Goal: Communication & Community: Answer question/provide support

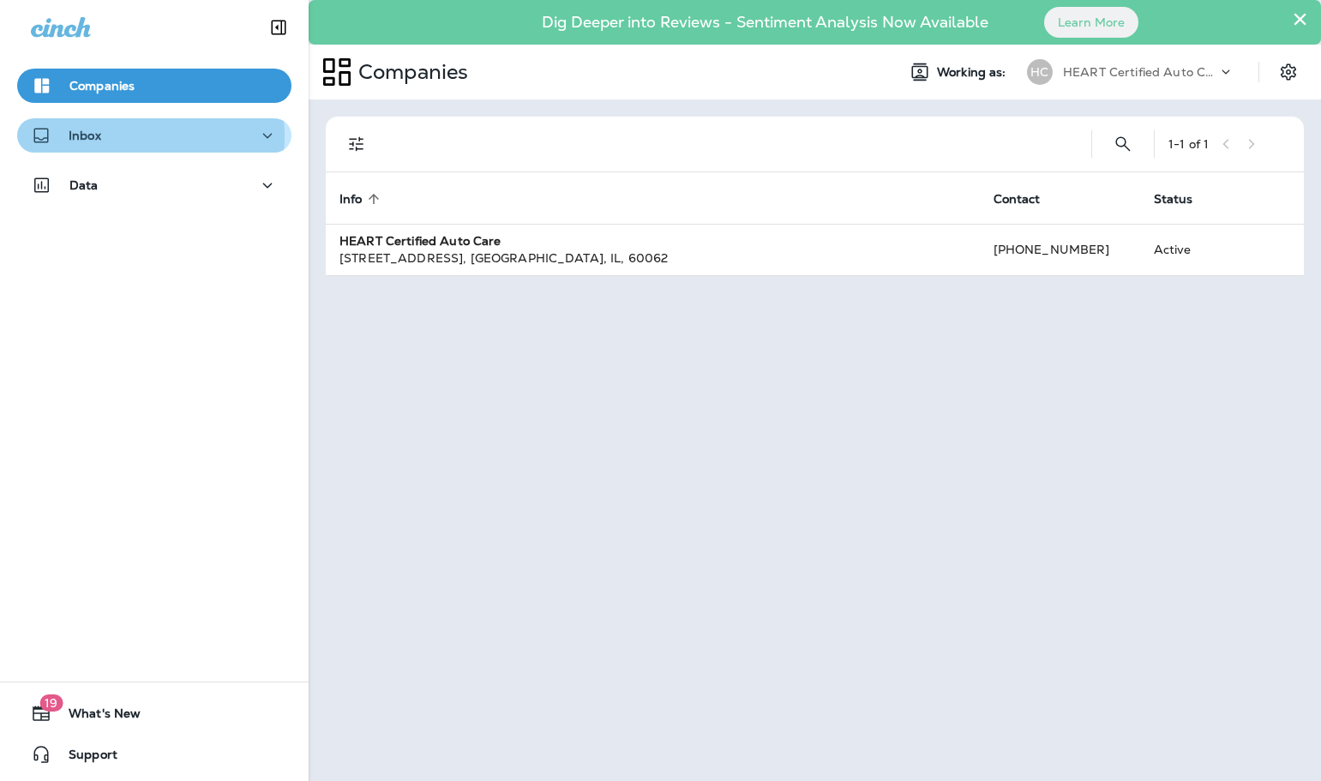
click at [123, 135] on div "Inbox" at bounding box center [154, 135] width 247 height 21
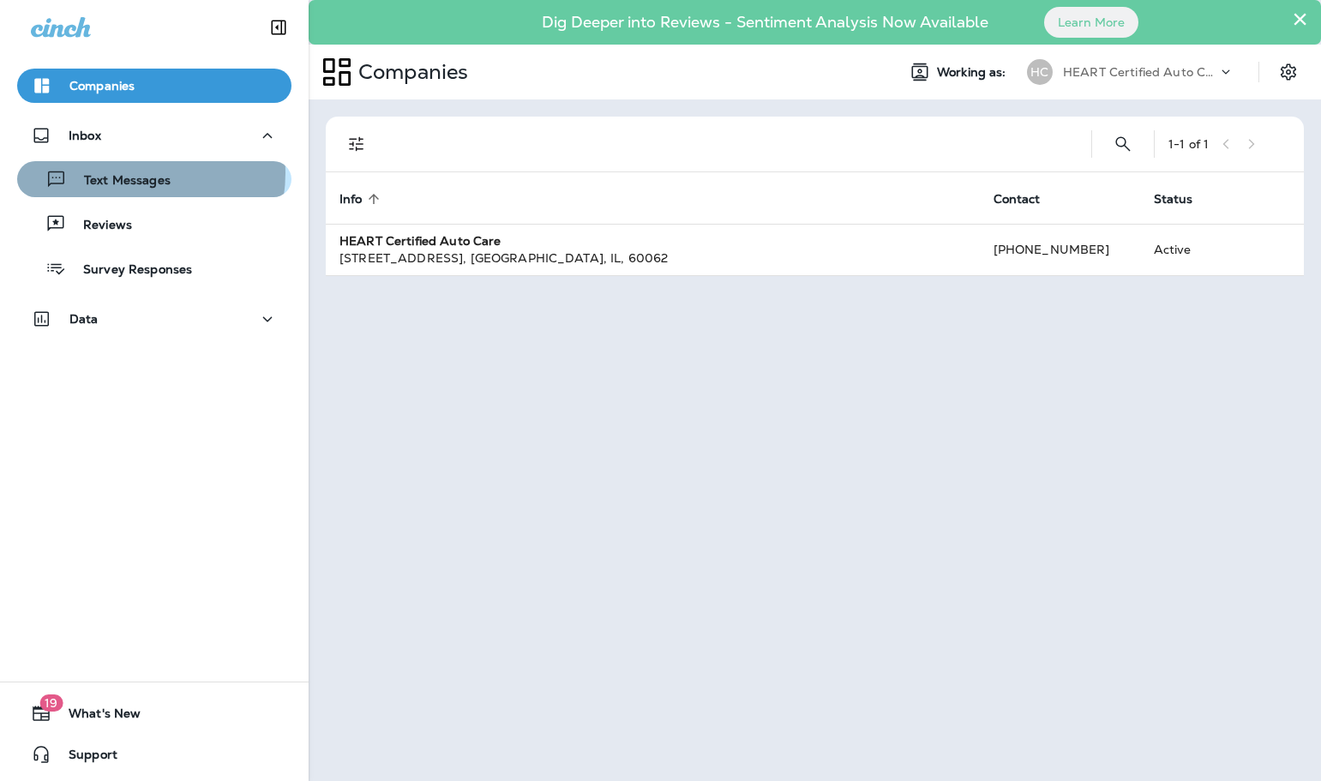
click at [131, 173] on p "Text Messages" at bounding box center [119, 181] width 104 height 16
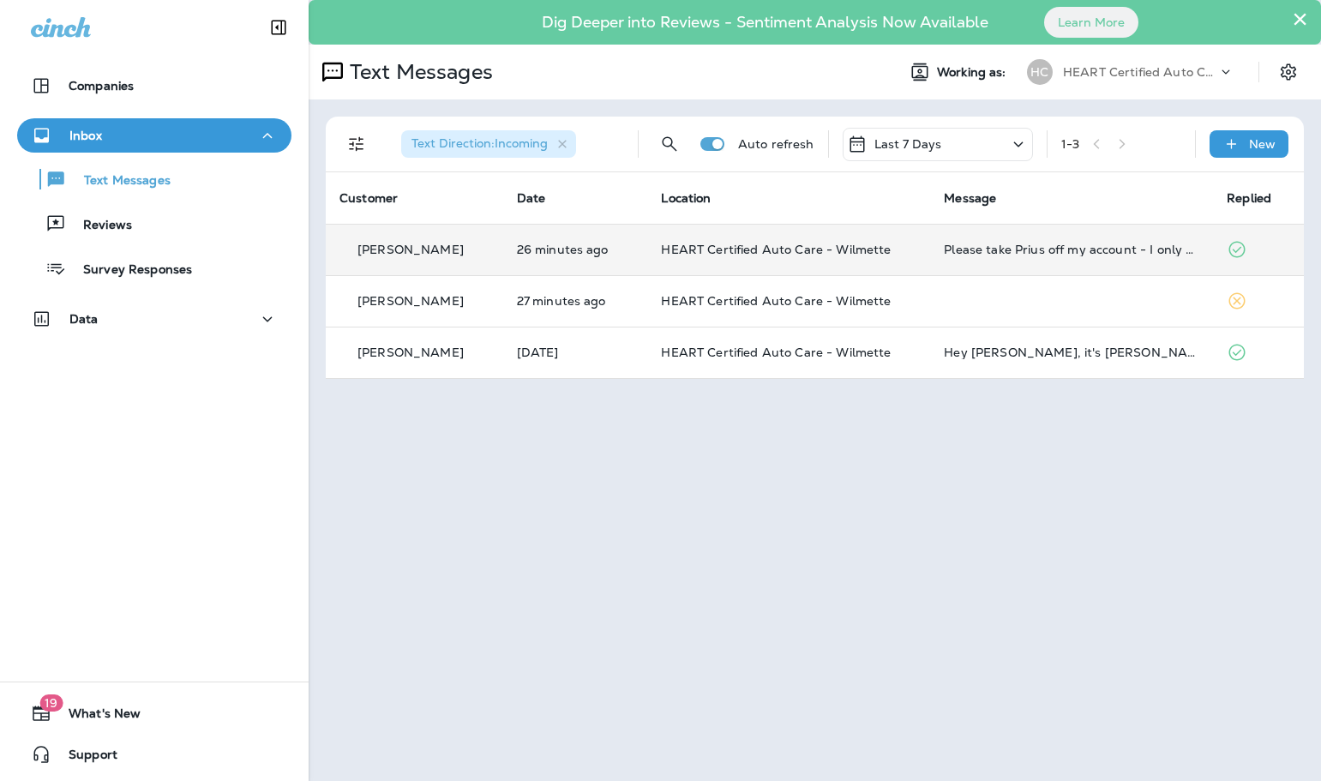
click at [908, 260] on td "HEART Certified Auto Care - Wilmette" at bounding box center [788, 249] width 283 height 51
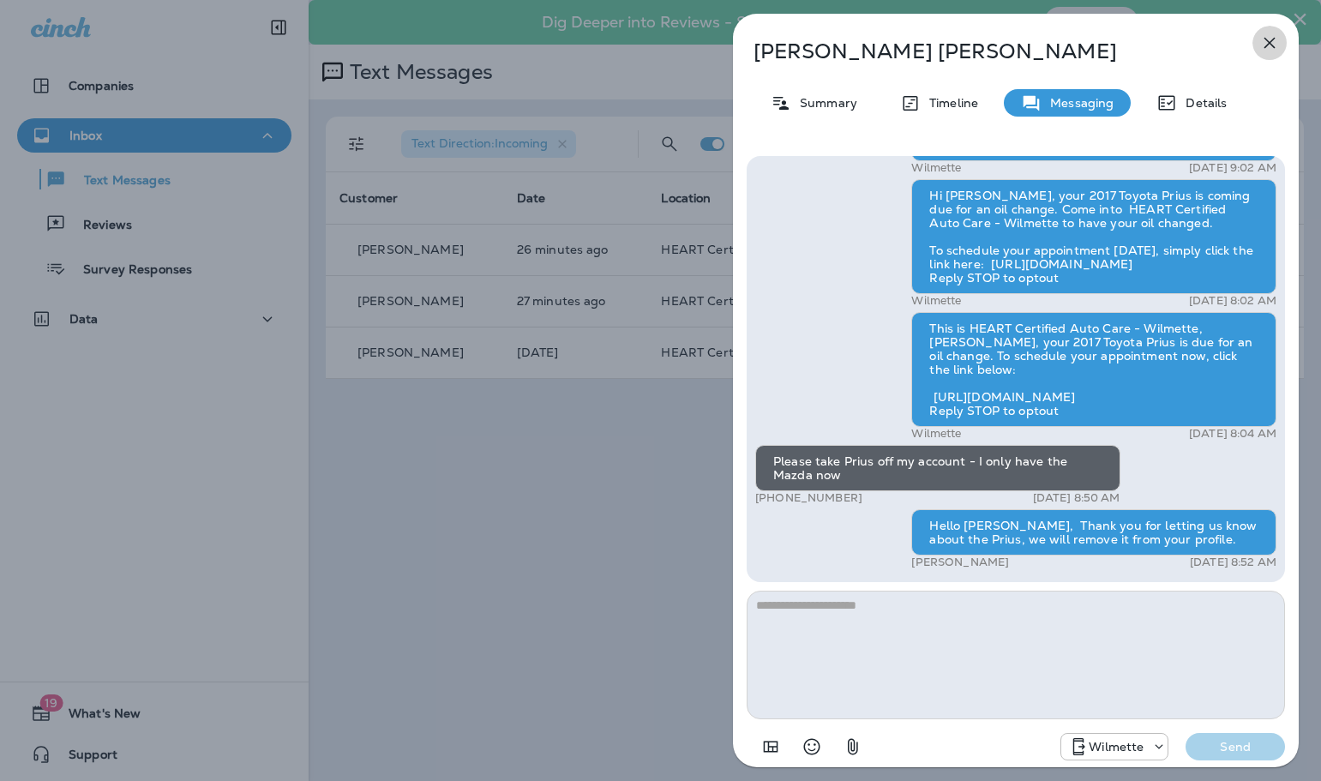
click at [1263, 50] on icon "button" at bounding box center [1269, 43] width 21 height 21
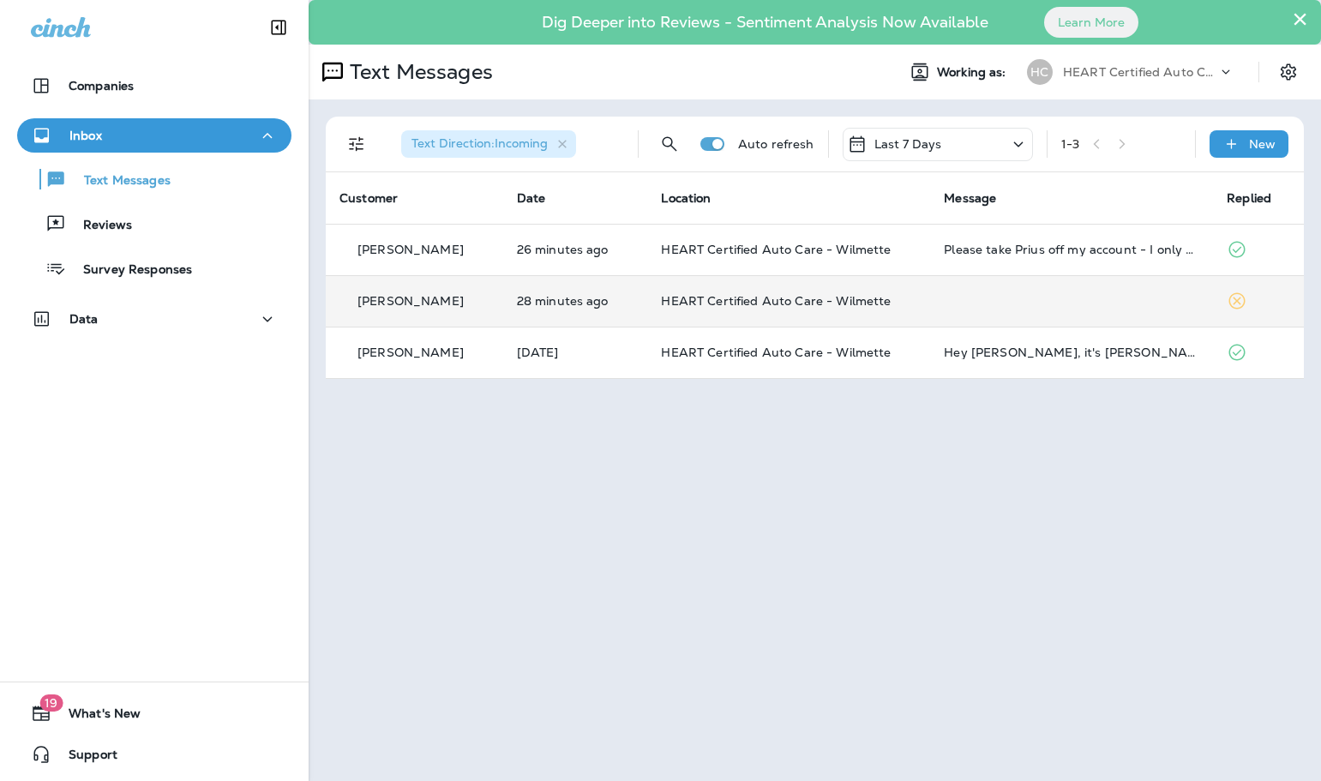
click at [917, 301] on td "HEART Certified Auto Care - Wilmette" at bounding box center [788, 300] width 283 height 51
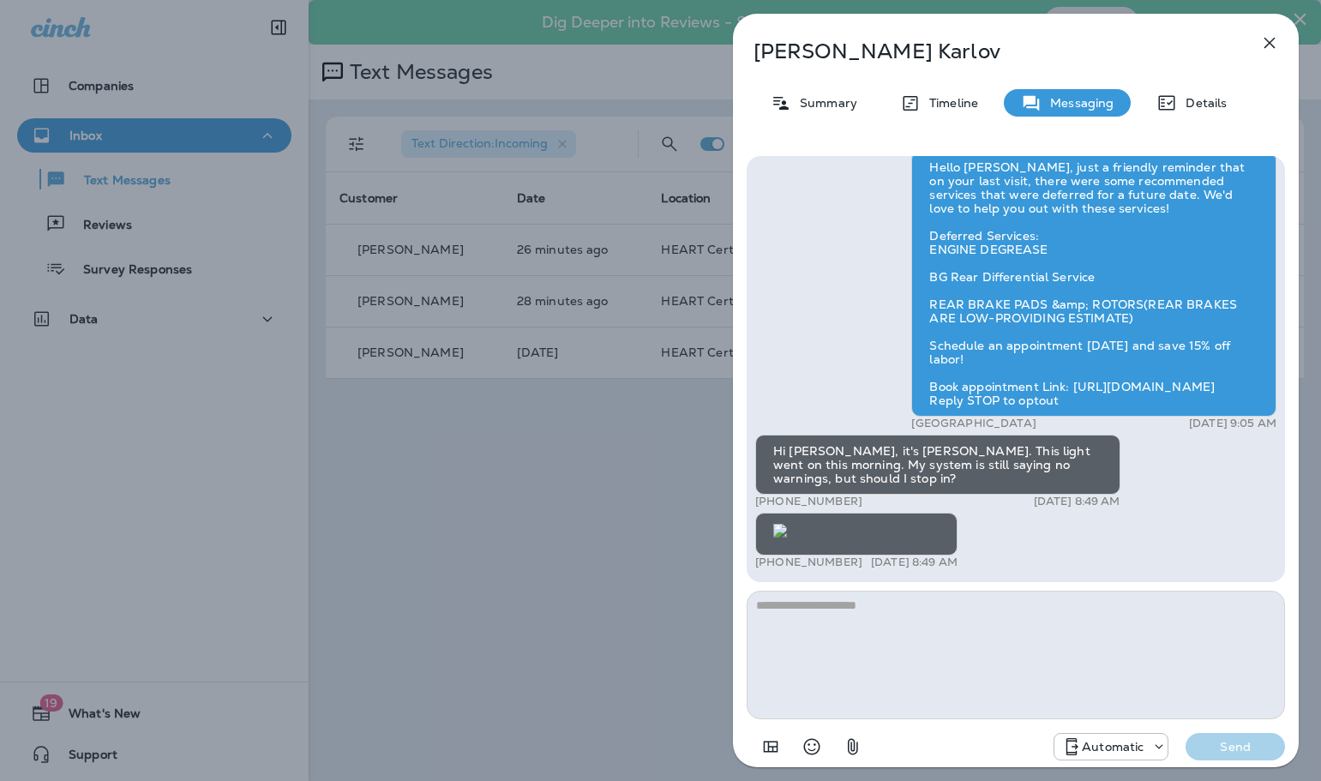
scroll to position [1, 0]
click at [1263, 48] on icon "button" at bounding box center [1269, 43] width 21 height 21
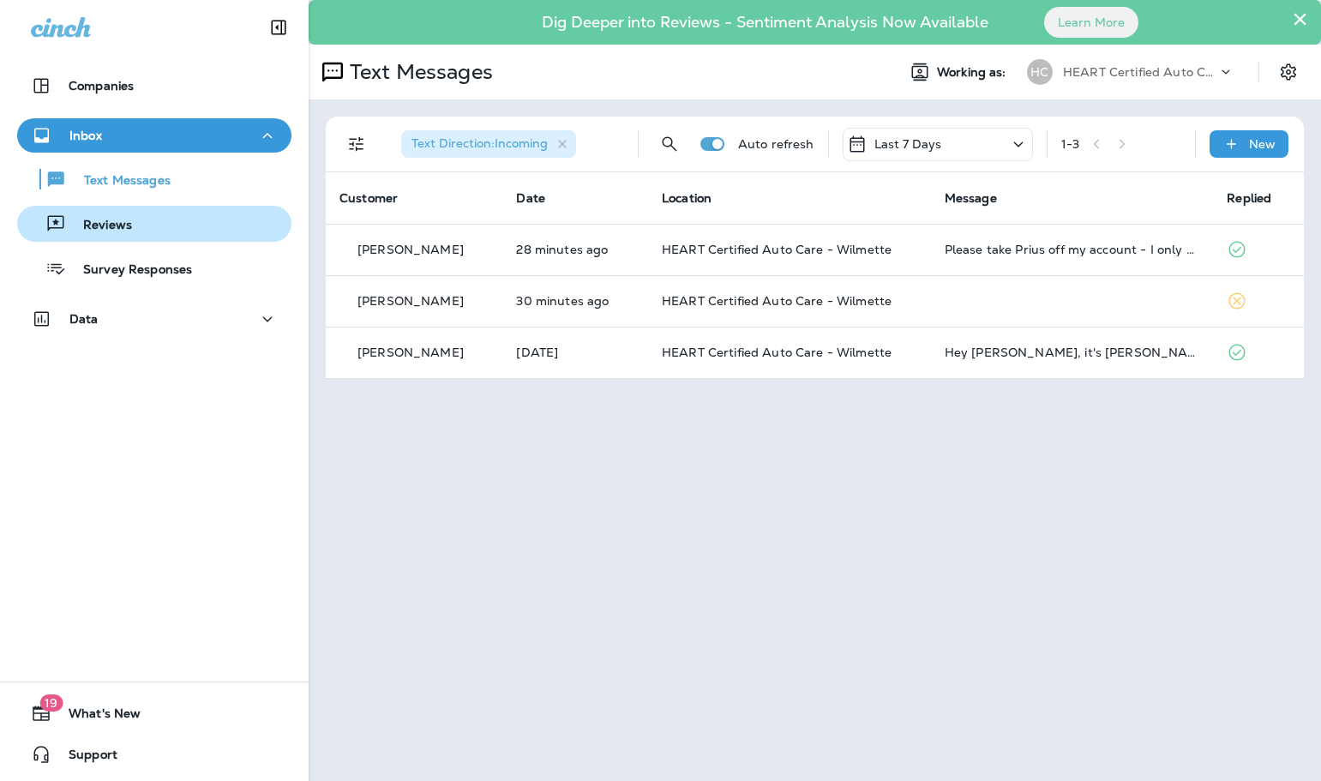
click at [165, 232] on div "Reviews" at bounding box center [154, 224] width 261 height 26
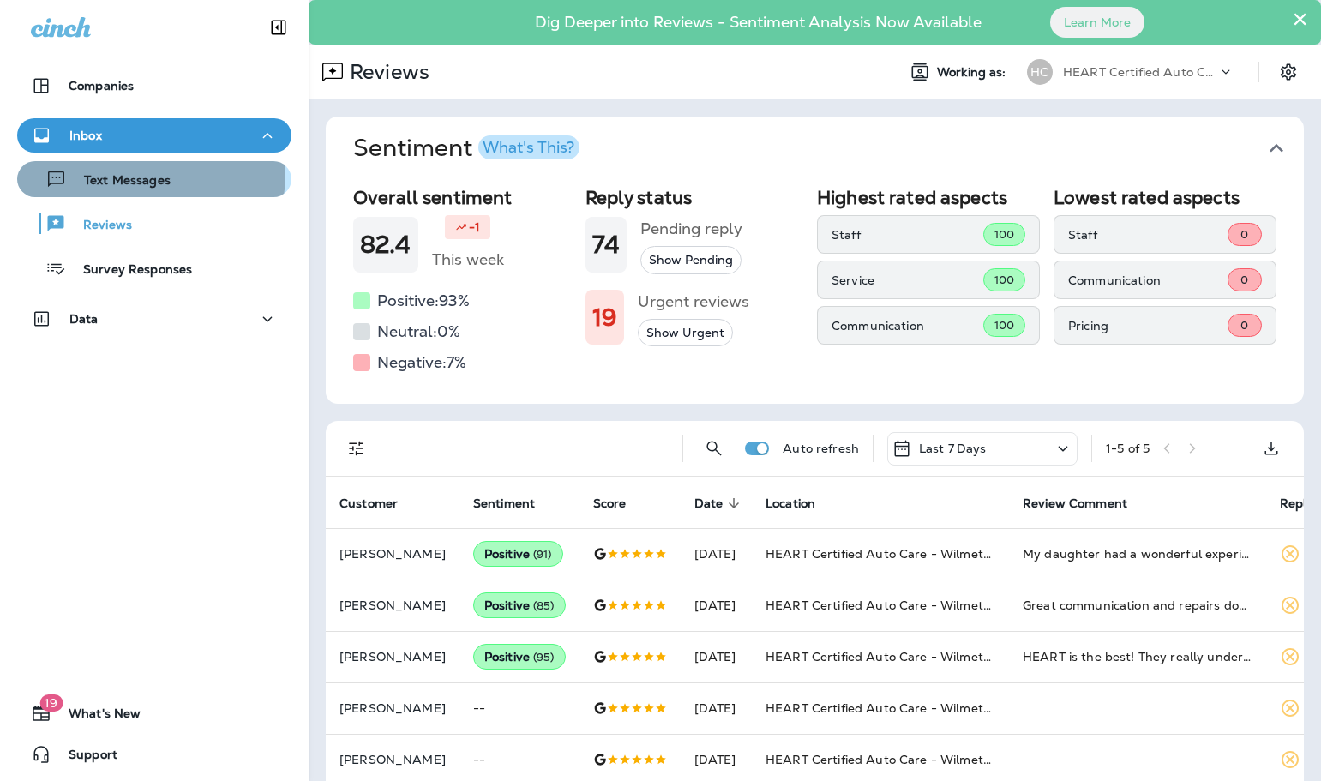
click at [132, 174] on p "Text Messages" at bounding box center [119, 181] width 104 height 16
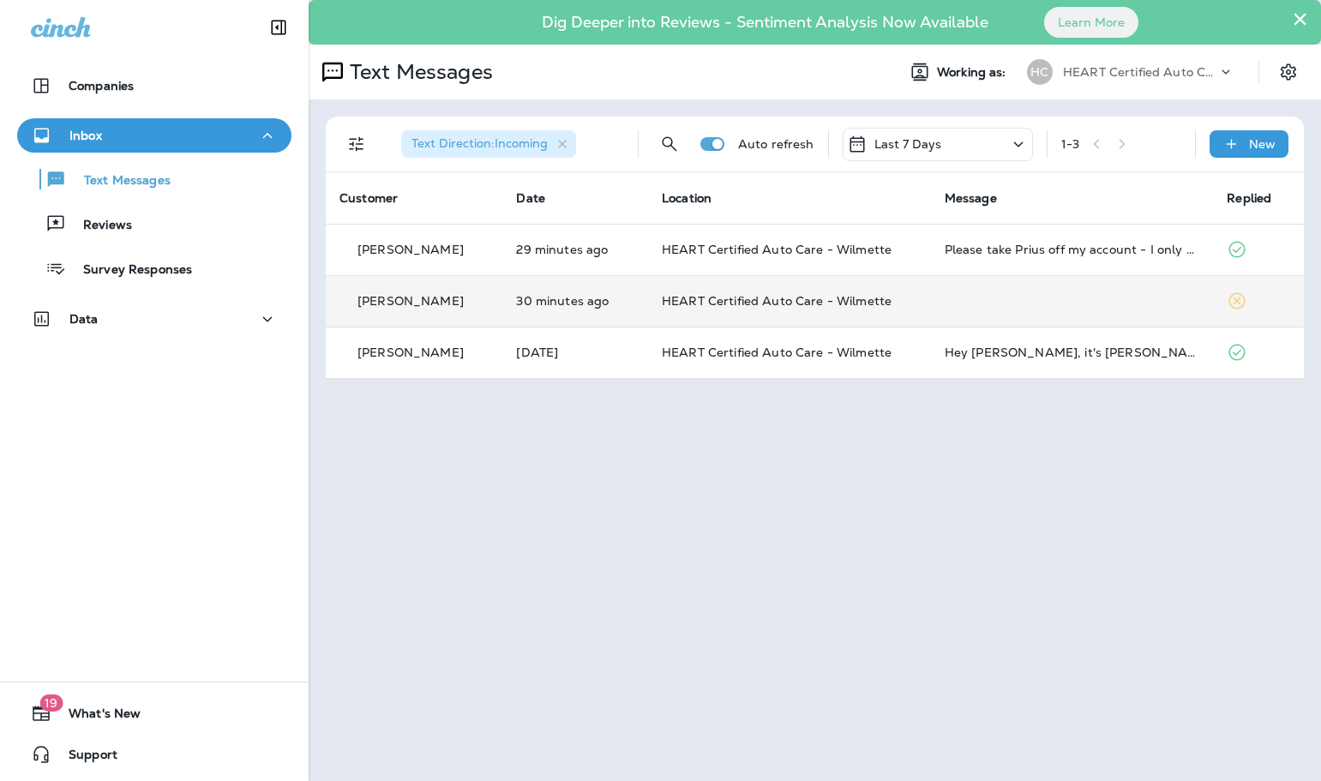
click at [920, 299] on td "HEART Certified Auto Care - Wilmette" at bounding box center [789, 300] width 283 height 51
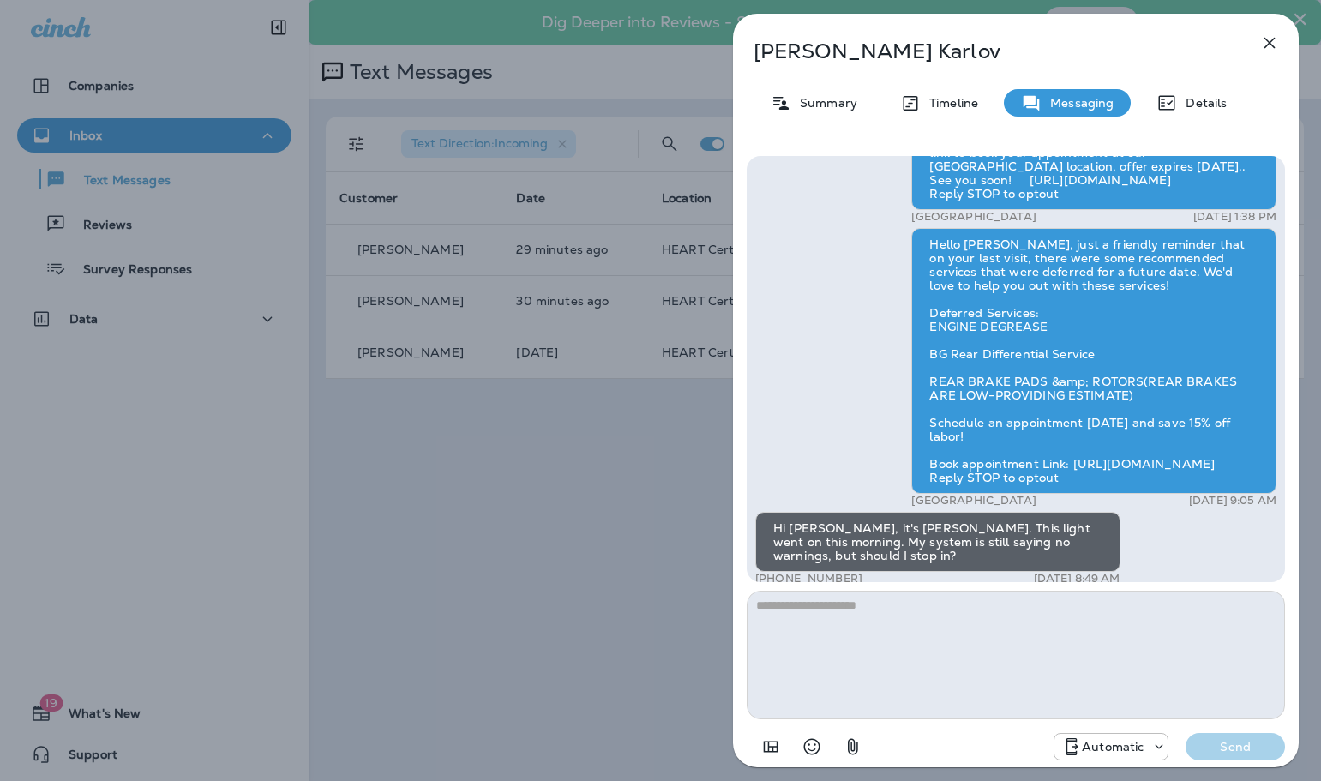
scroll to position [1, 0]
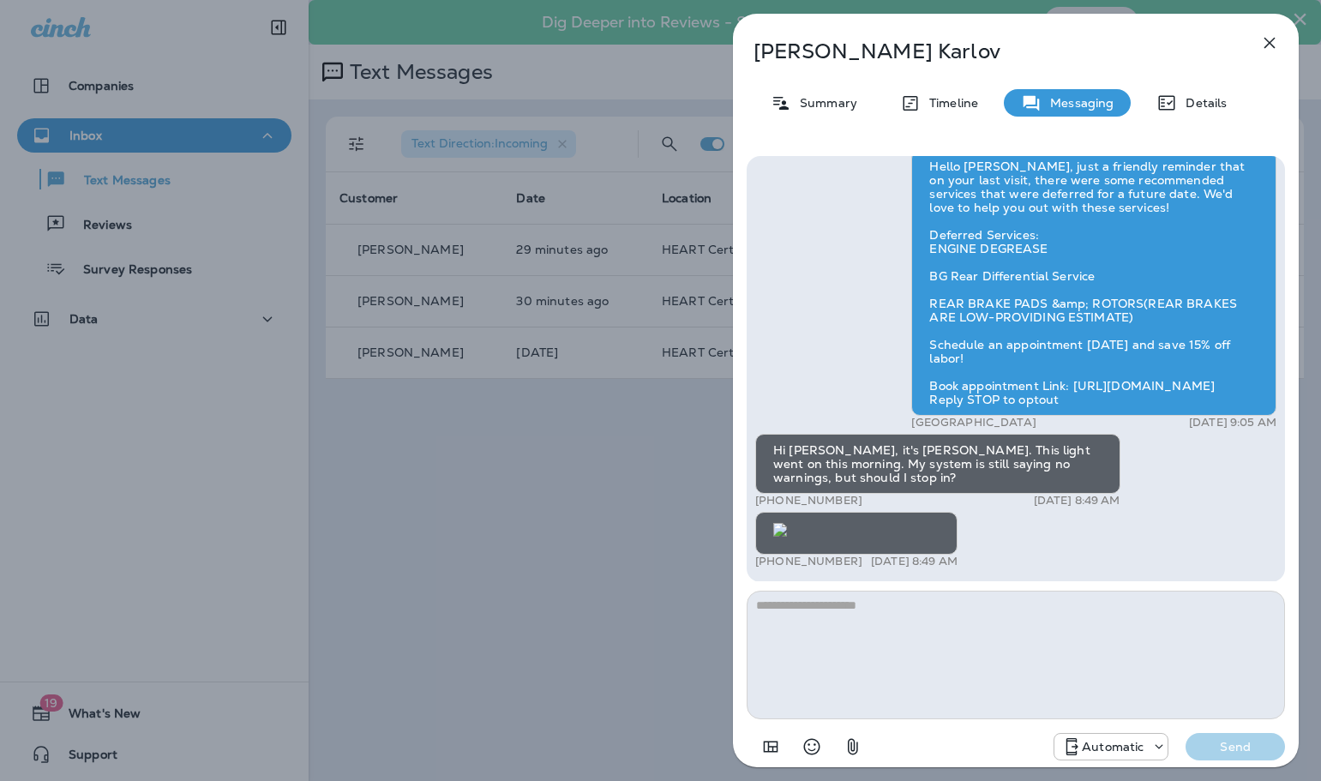
click at [1270, 45] on icon "button" at bounding box center [1269, 43] width 21 height 21
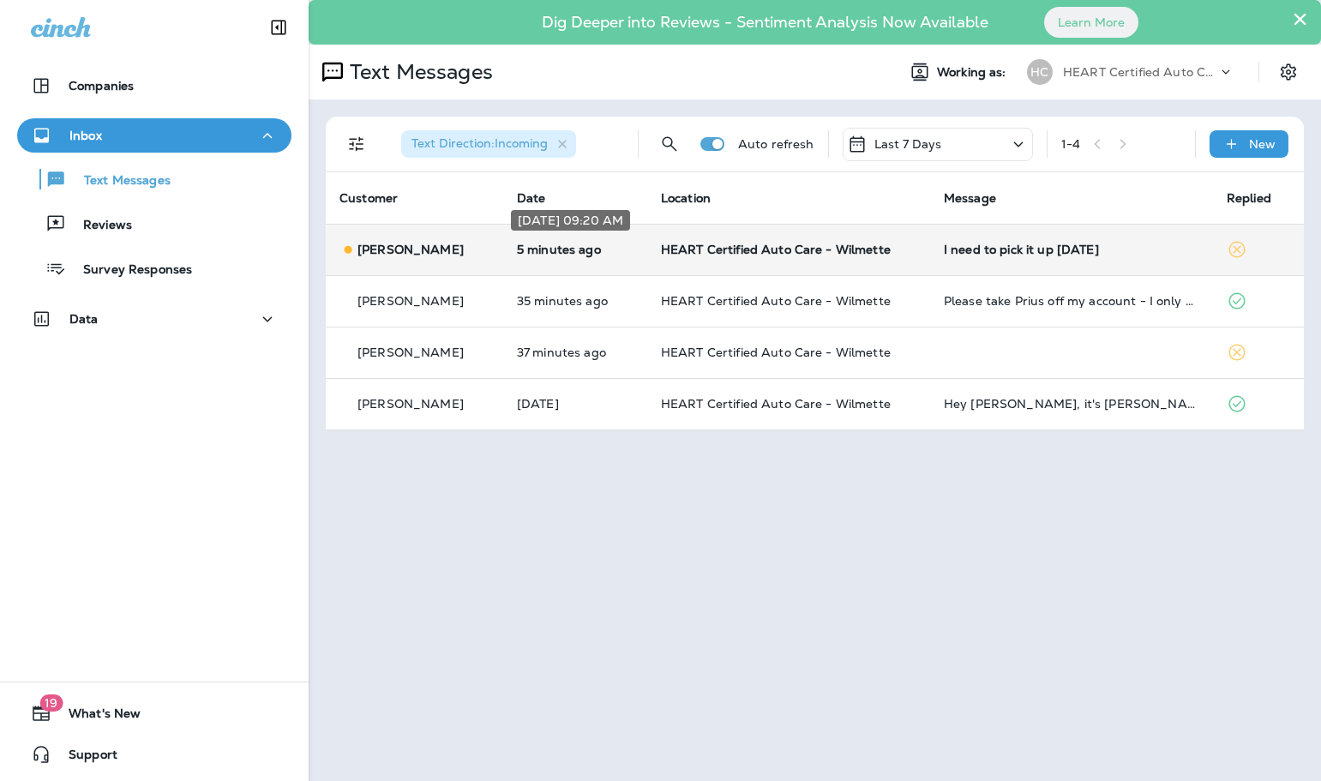
click at [605, 251] on p "5 minutes ago" at bounding box center [575, 250] width 117 height 14
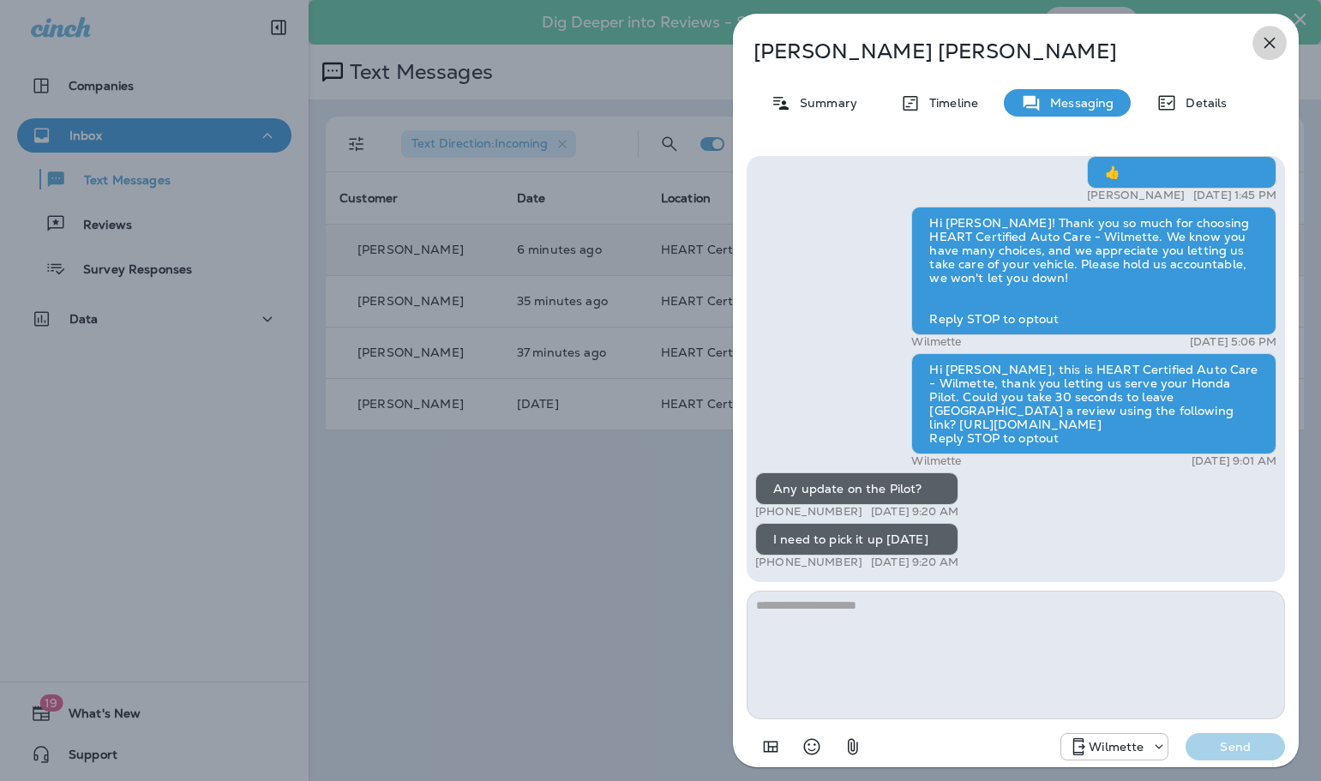
click at [1274, 34] on icon "button" at bounding box center [1269, 43] width 21 height 21
